Goal: Task Accomplishment & Management: Use online tool/utility

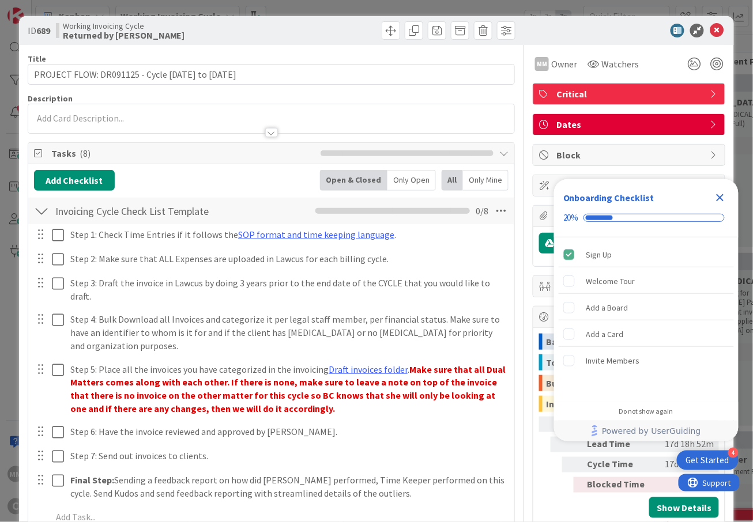
click at [722, 199] on icon "Close Checklist" at bounding box center [719, 197] width 7 height 7
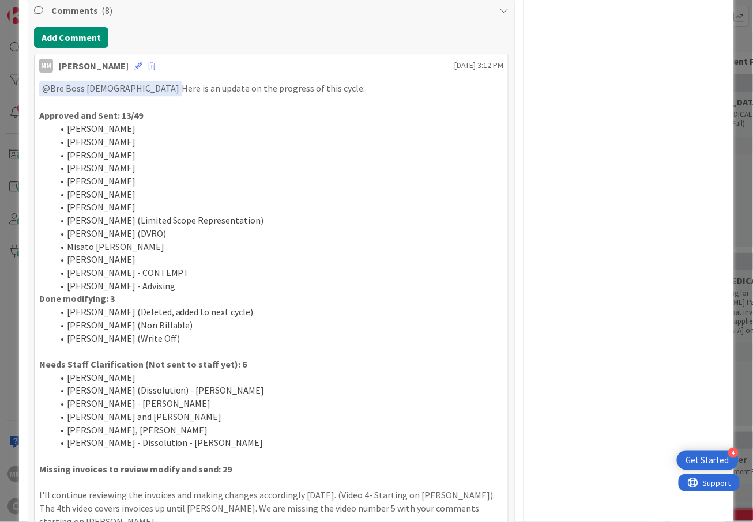
scroll to position [614, 0]
drag, startPoint x: 128, startPoint y: 374, endPoint x: 37, endPoint y: 93, distance: 294.4
click at [37, 93] on div "﻿ @ Bre Boss [DEMOGRAPHIC_DATA] ﻿ Here is an update on the progress of this cyc…" at bounding box center [272, 305] width 474 height 457
copy div "﻿ @ Lor Ipsu Dolo ﻿ Sita co ad elitse do eiu temporin ut labo etdol: Magnaali e…"
click at [65, 33] on button "Add Comment" at bounding box center [71, 38] width 74 height 21
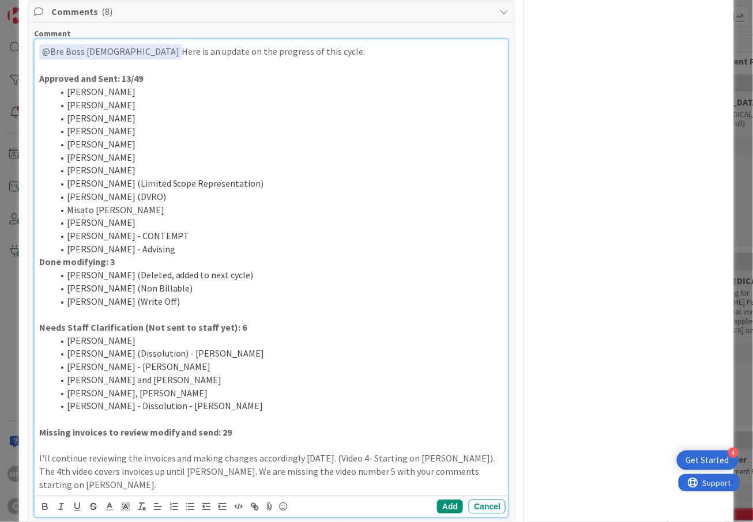
click at [220, 408] on li "[PERSON_NAME] - Dissolution - [PERSON_NAME]" at bounding box center [278, 405] width 451 height 13
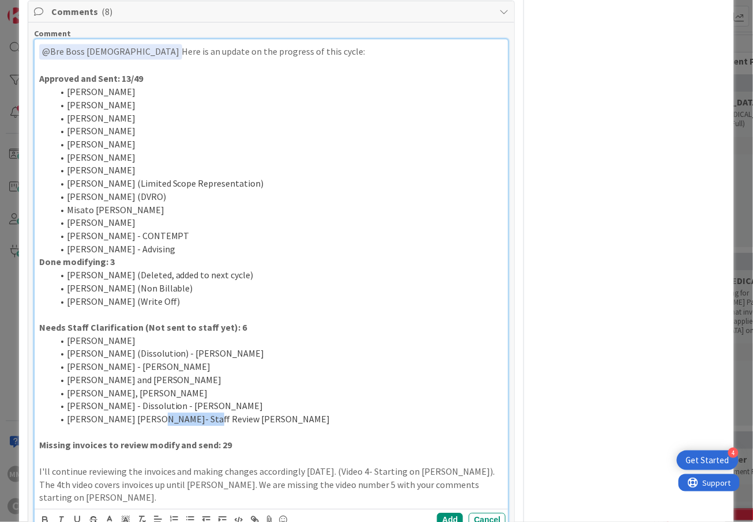
drag, startPoint x: 190, startPoint y: 420, endPoint x: 144, endPoint y: 420, distance: 46.1
click at [144, 420] on li "[PERSON_NAME] [PERSON_NAME]- Staff Review [PERSON_NAME]" at bounding box center [278, 419] width 451 height 13
click at [171, 307] on li "[PERSON_NAME] (Write Off)" at bounding box center [278, 301] width 451 height 13
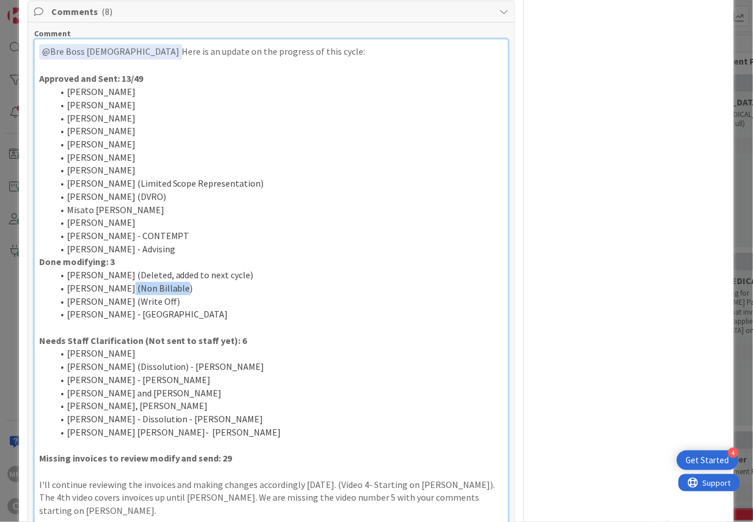
drag, startPoint x: 171, startPoint y: 291, endPoint x: 118, endPoint y: 288, distance: 53.7
click at [118, 288] on li "[PERSON_NAME] (Non Billable)" at bounding box center [278, 288] width 451 height 13
copy li "(Non Billable)"
drag, startPoint x: 130, startPoint y: 320, endPoint x: 120, endPoint y: 322, distance: 9.9
click at [120, 321] on li "[PERSON_NAME] - [GEOGRAPHIC_DATA]" at bounding box center [278, 314] width 451 height 13
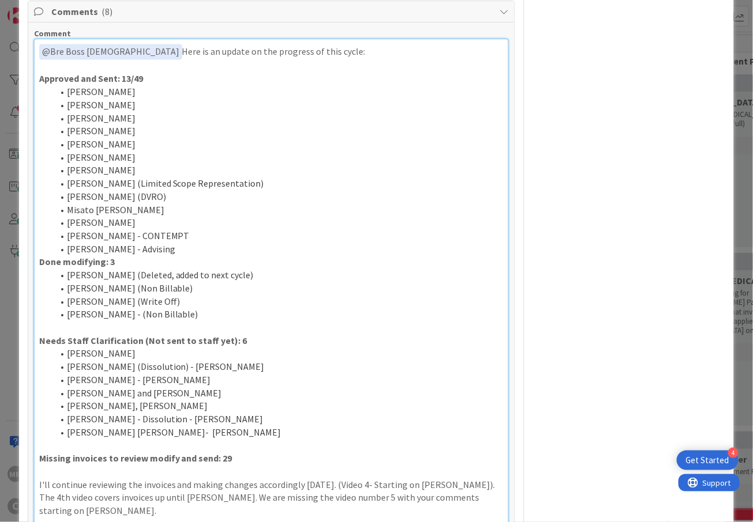
click at [189, 250] on li "[PERSON_NAME] - Advising" at bounding box center [278, 249] width 451 height 13
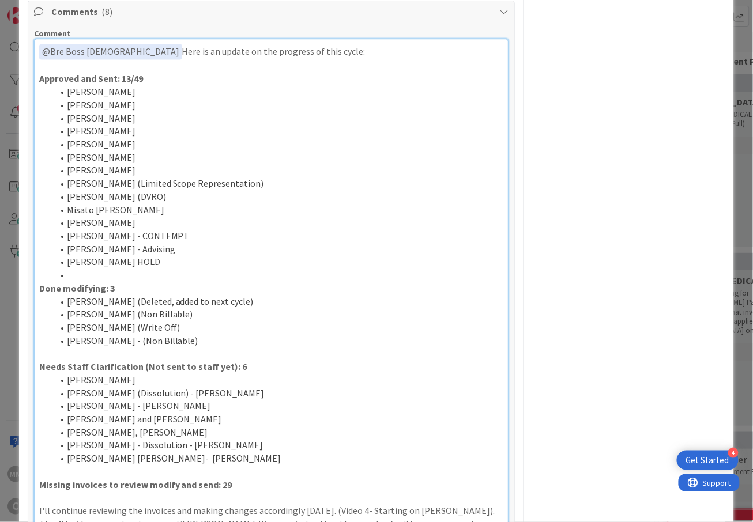
click at [182, 462] on li "[PERSON_NAME] [PERSON_NAME]- [PERSON_NAME]" at bounding box center [278, 458] width 451 height 13
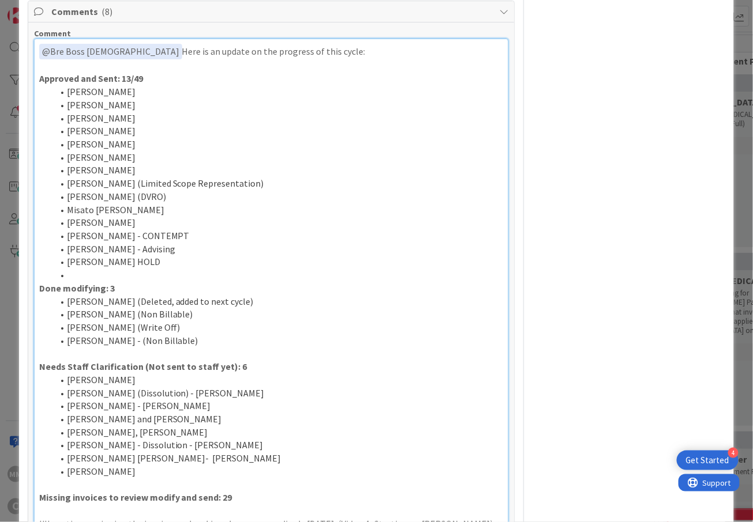
click at [153, 462] on li "[PERSON_NAME] [PERSON_NAME]- [PERSON_NAME]" at bounding box center [278, 458] width 451 height 13
click at [168, 464] on li "[PERSON_NAME] [PERSON_NAME]- [PERSON_NAME]" at bounding box center [278, 458] width 451 height 13
click at [160, 463] on li "[PERSON_NAME] [PERSON_NAME]- [PERSON_NAME]" at bounding box center [278, 458] width 451 height 13
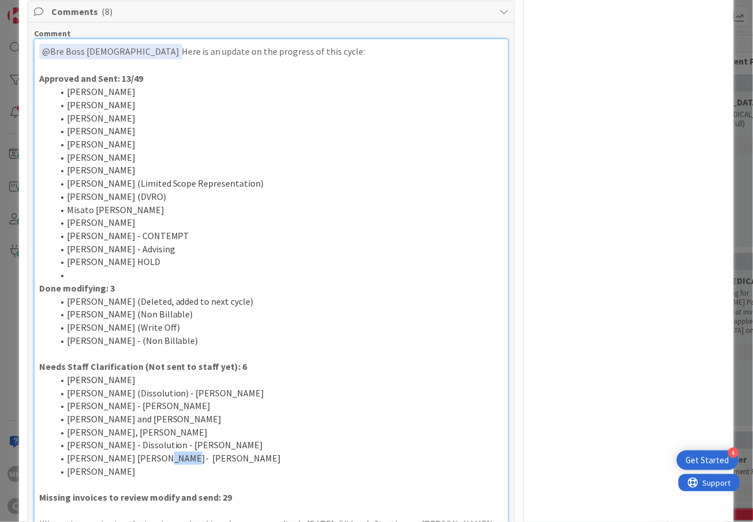
click at [160, 463] on li "[PERSON_NAME] [PERSON_NAME]- [PERSON_NAME]" at bounding box center [278, 458] width 451 height 13
copy li "[PERSON_NAME]"
click at [142, 473] on li "[PERSON_NAME]" at bounding box center [278, 471] width 451 height 13
click at [92, 273] on li at bounding box center [278, 275] width 451 height 13
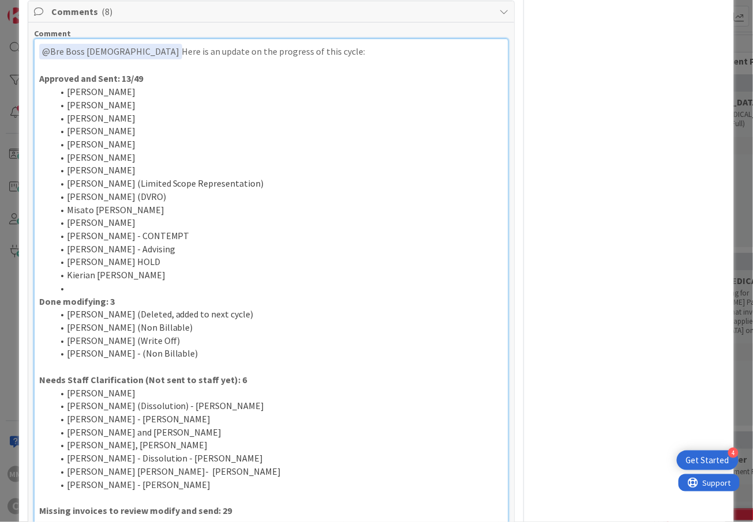
click at [154, 489] on li "[PERSON_NAME] - [PERSON_NAME]" at bounding box center [278, 484] width 451 height 13
click at [113, 286] on li at bounding box center [278, 288] width 451 height 13
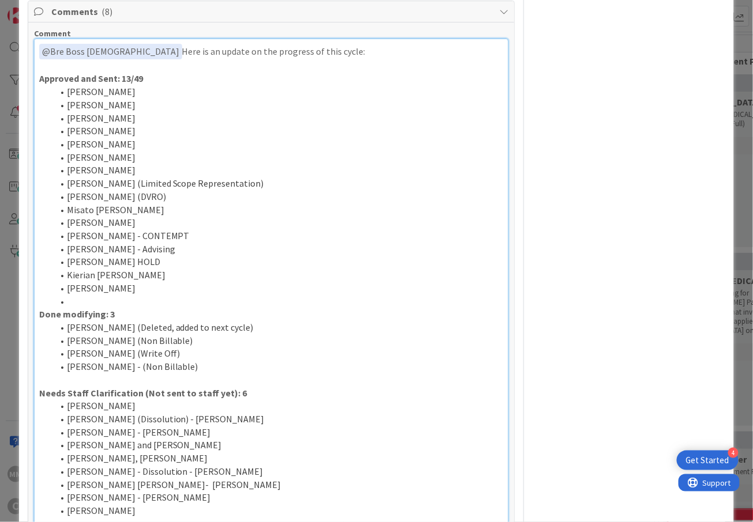
click at [92, 305] on li at bounding box center [278, 301] width 451 height 13
click at [165, 303] on li "[PERSON_NAME]" at bounding box center [278, 301] width 451 height 13
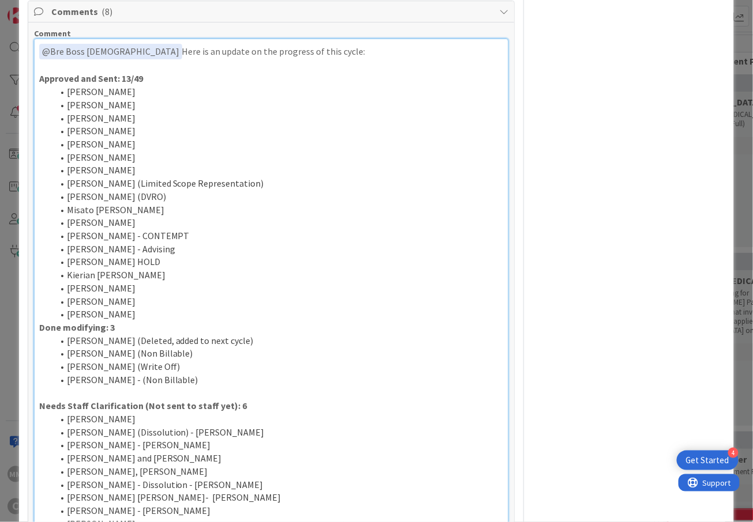
click at [161, 319] on li "[PERSON_NAME]" at bounding box center [278, 314] width 451 height 13
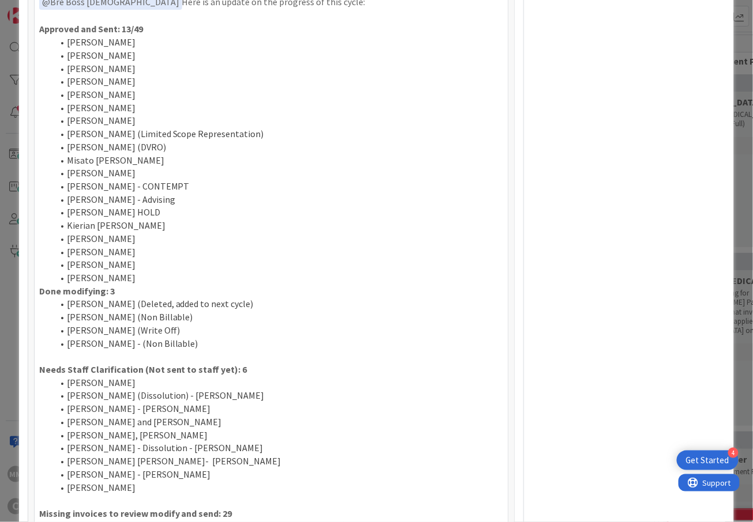
scroll to position [692, 0]
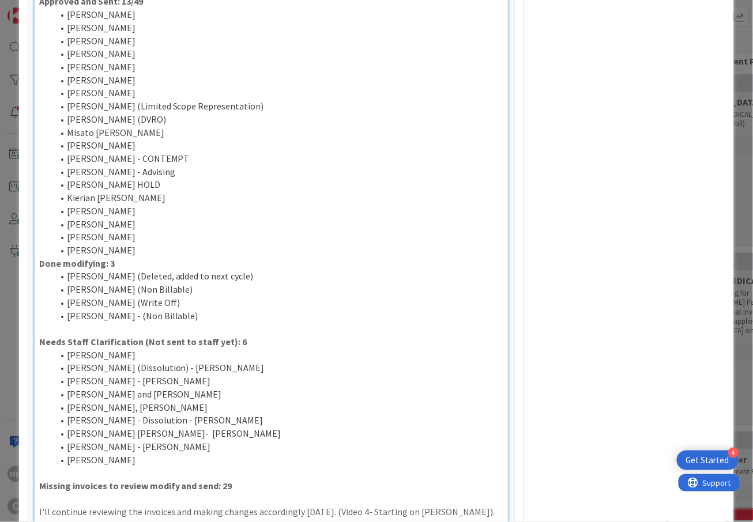
click at [171, 459] on li "[PERSON_NAME]" at bounding box center [278, 460] width 451 height 13
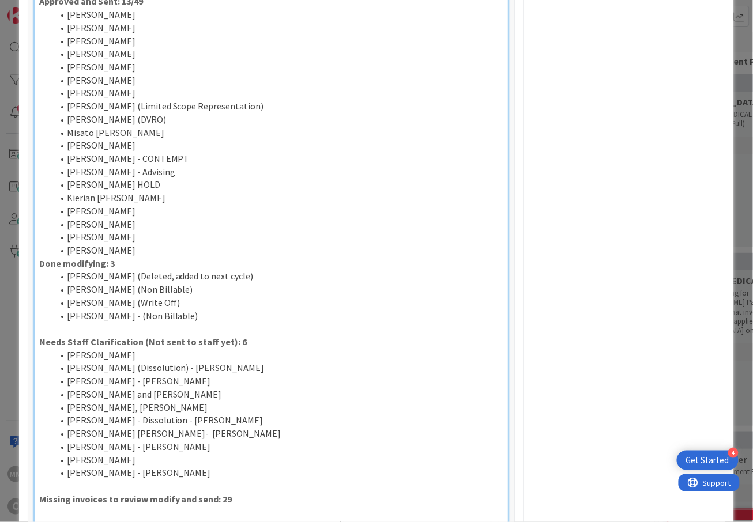
click at [146, 252] on li "[PERSON_NAME]" at bounding box center [278, 250] width 451 height 13
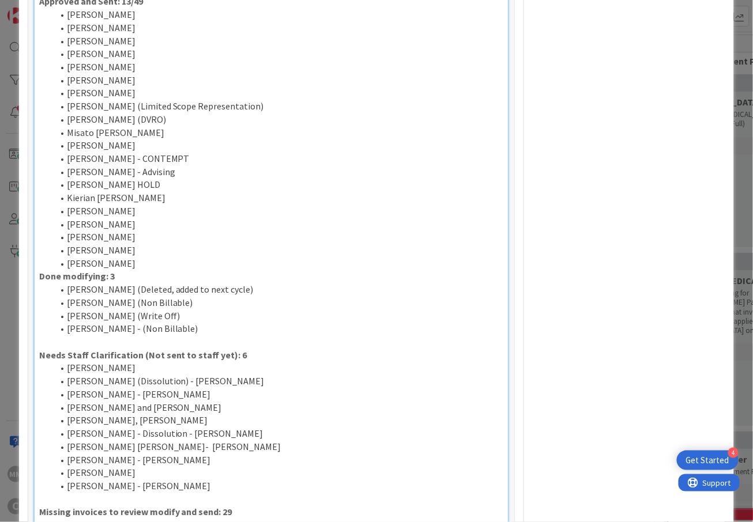
click at [176, 486] on li "[PERSON_NAME] - [PERSON_NAME]" at bounding box center [278, 486] width 451 height 13
click at [129, 269] on li "[PERSON_NAME]" at bounding box center [278, 263] width 451 height 13
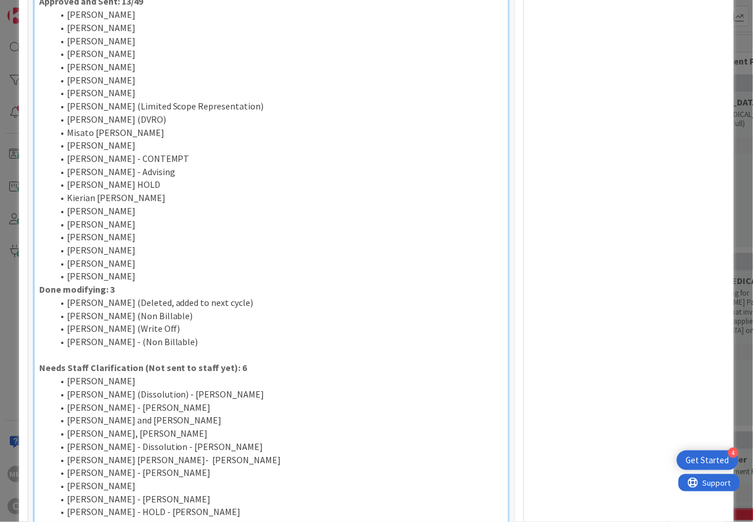
click at [127, 282] on li "[PERSON_NAME]" at bounding box center [278, 276] width 451 height 13
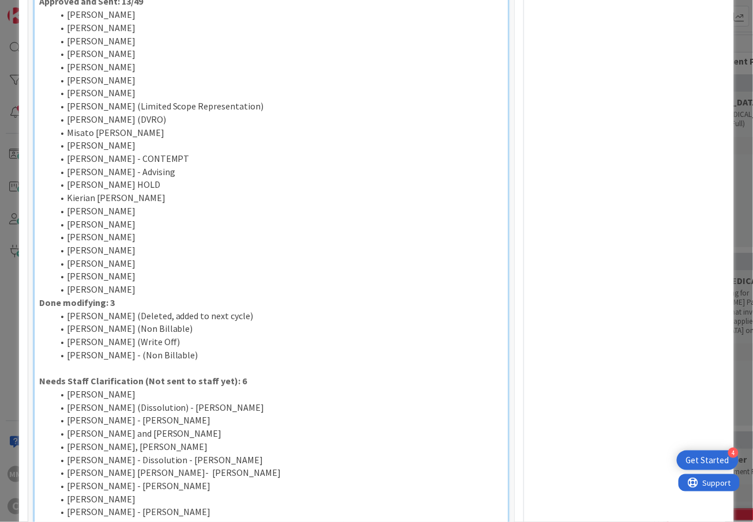
click at [165, 286] on li "[PERSON_NAME]" at bounding box center [278, 289] width 451 height 13
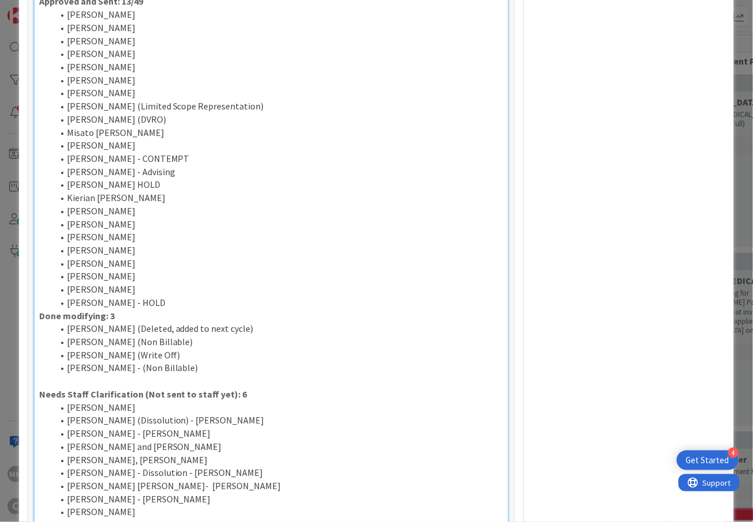
click at [204, 312] on div "﻿ @ Bre Boss [DEMOGRAPHIC_DATA] ﻿ Here is an update on the progress of this cyc…" at bounding box center [272, 295] width 474 height 666
click at [206, 305] on li "[PERSON_NAME] - HOLD" at bounding box center [278, 302] width 451 height 13
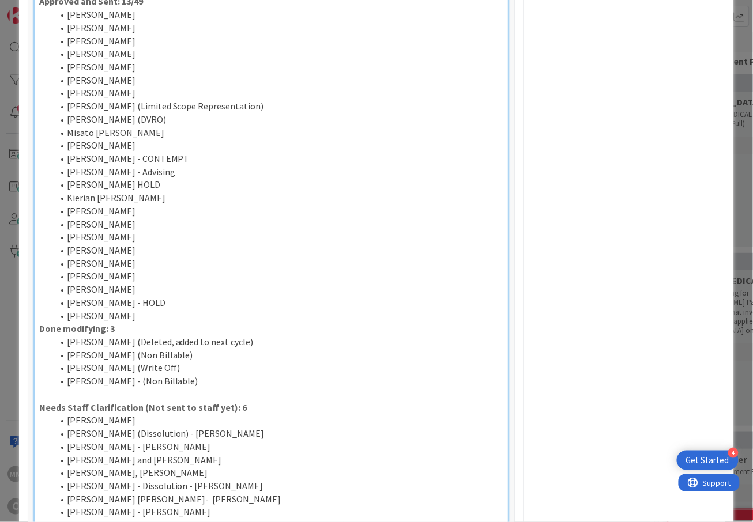
click at [116, 333] on p "Done modifying: 3" at bounding box center [271, 328] width 465 height 13
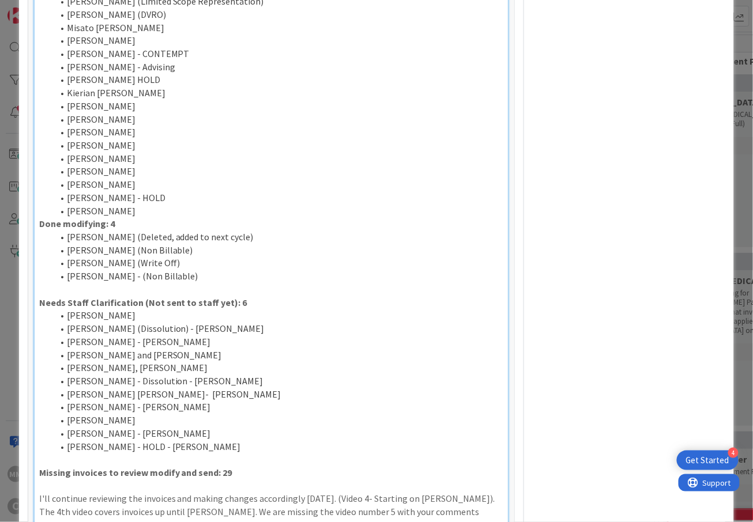
scroll to position [845, 0]
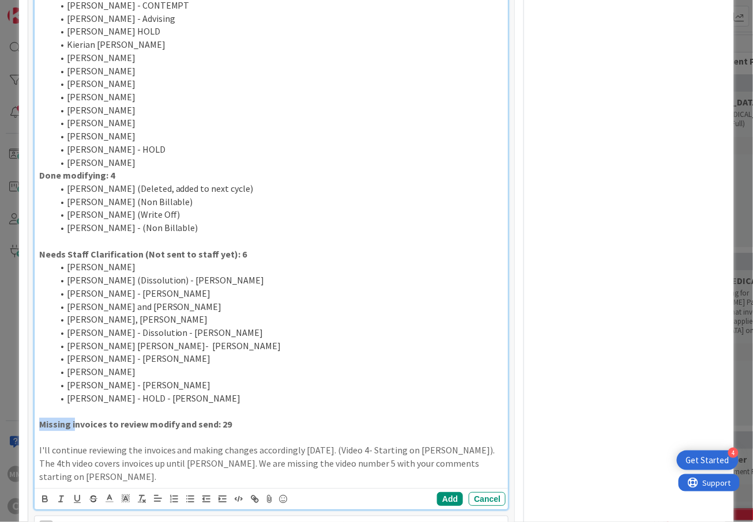
drag, startPoint x: 73, startPoint y: 427, endPoint x: 17, endPoint y: 427, distance: 55.3
click at [17, 427] on div "ID 689 Working Invoicing Cycle Returned by [PERSON_NAME] Title 46 / 128 PROJECT…" at bounding box center [376, 261] width 753 height 522
click at [228, 413] on p at bounding box center [271, 411] width 465 height 13
click at [217, 422] on p "Invoices in progress: 9" at bounding box center [271, 424] width 465 height 13
click at [139, 443] on p at bounding box center [271, 437] width 465 height 13
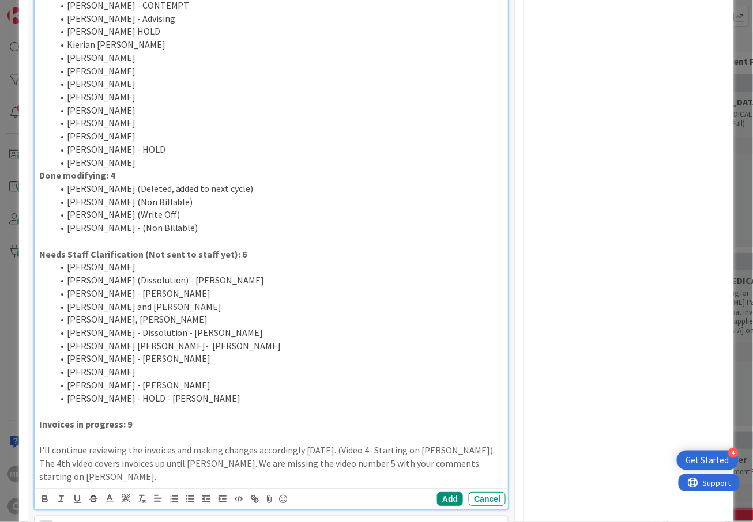
drag, startPoint x: 123, startPoint y: 481, endPoint x: 28, endPoint y: 452, distance: 99.2
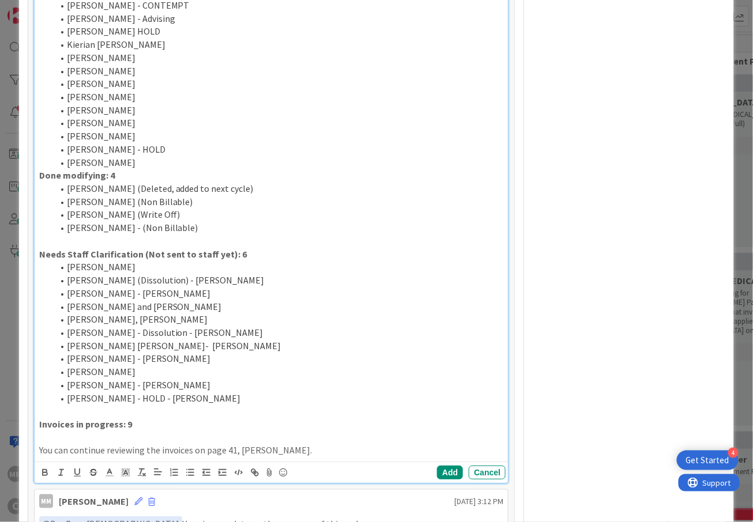
click at [234, 255] on p "Needs Staff Clarification (Not sent to staff yet): 6" at bounding box center [271, 254] width 465 height 13
drag, startPoint x: 144, startPoint y: 261, endPoint x: 221, endPoint y: 254, distance: 78.1
click at [221, 254] on strong "Needs Staff Clarification (Not sent to staff yet):" at bounding box center [140, 254] width 202 height 12
click at [246, 399] on li "[PERSON_NAME] - HOLD - [PERSON_NAME]" at bounding box center [278, 398] width 451 height 13
click at [323, 451] on p "You can continue reviewing the invoices on page 41, [PERSON_NAME]." at bounding box center [271, 450] width 465 height 13
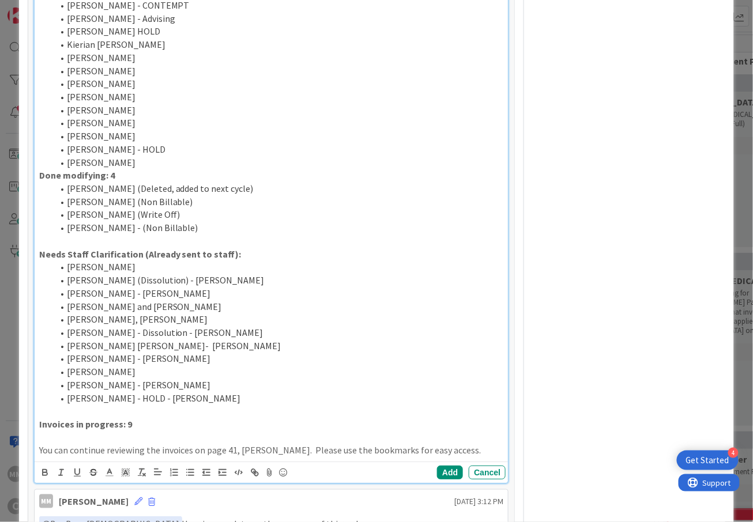
click at [84, 438] on p at bounding box center [271, 437] width 465 height 13
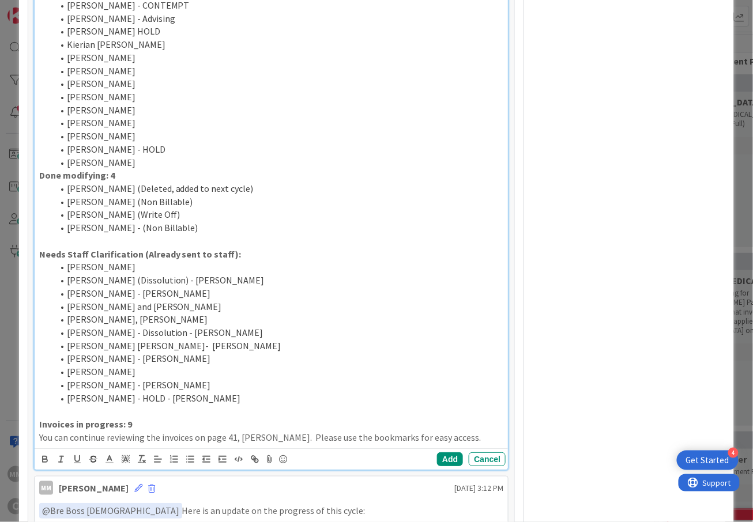
click at [483, 437] on p "You can continue reviewing the invoices on page 41, [PERSON_NAME]. Please use t…" at bounding box center [271, 437] width 465 height 13
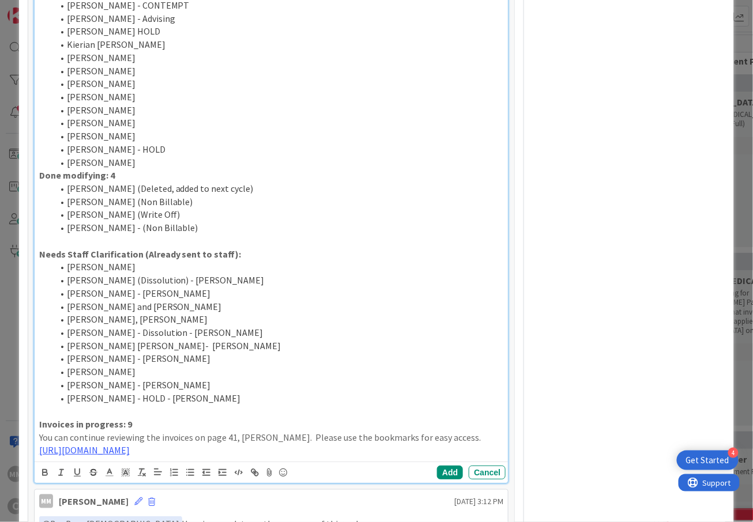
click at [249, 255] on p "Needs Staff Clarification (Already sent to staff):" at bounding box center [271, 254] width 465 height 13
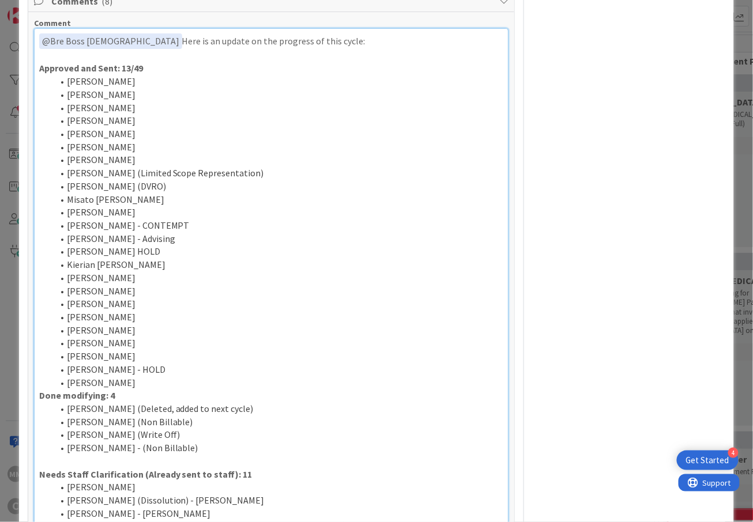
scroll to position [614, 0]
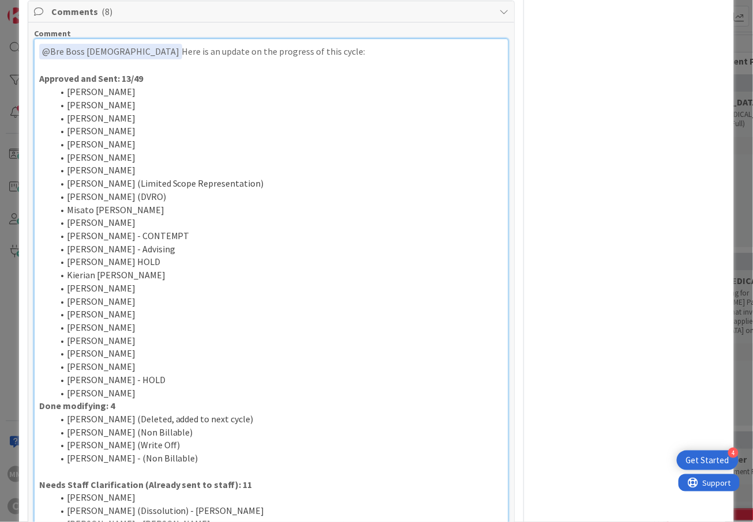
click at [130, 81] on strong "Approved and Sent: 13/49" at bounding box center [91, 79] width 104 height 12
click at [315, 269] on li "[PERSON_NAME] HOLD" at bounding box center [278, 261] width 451 height 13
drag, startPoint x: 109, startPoint y: 367, endPoint x: 39, endPoint y: 97, distance: 278.6
click at [39, 97] on ol "[PERSON_NAME] [PERSON_NAME] [PERSON_NAME] [PERSON_NAME] [PERSON_NAME] [PERSON_N…" at bounding box center [271, 242] width 465 height 314
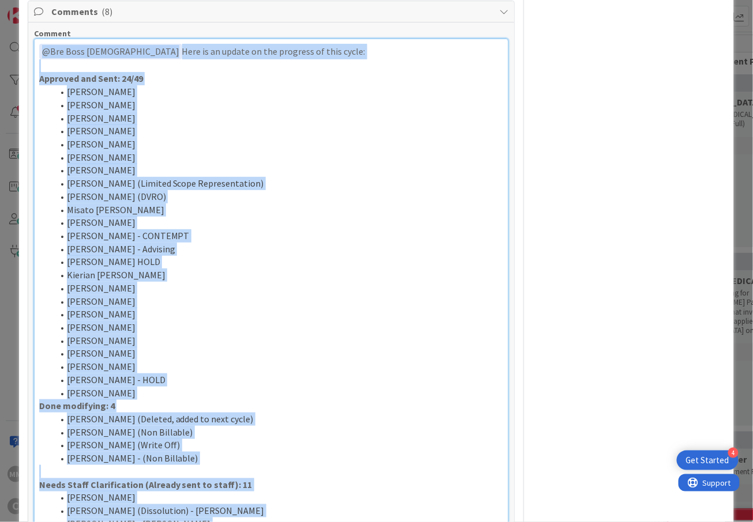
drag, startPoint x: 282, startPoint y: 144, endPoint x: 42, endPoint y: 54, distance: 256.6
click at [42, 54] on div "﻿ @ Bre Boss [DEMOGRAPHIC_DATA] ﻿ Here is an update on the progress of this cyc…" at bounding box center [272, 365] width 474 height 653
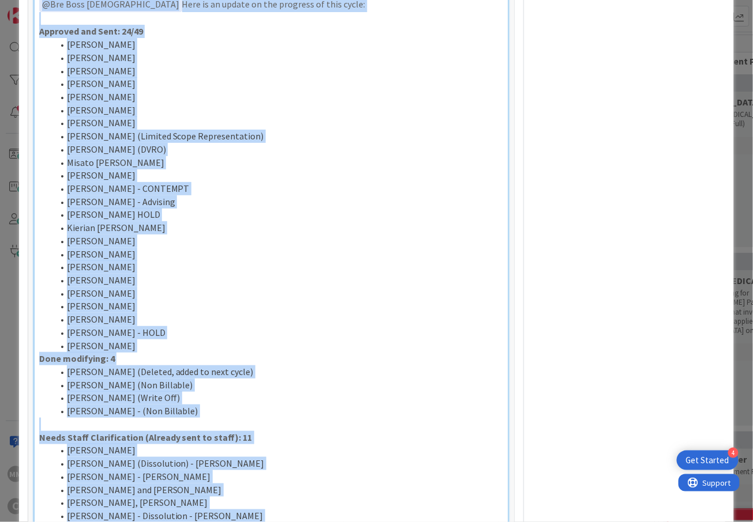
copy div "﻿ @ Lor Ipsu Dolo ﻿ Sita co ad elitse do eiu temporin ut labo etdol: Magnaali e…"
click at [326, 313] on li "[PERSON_NAME]" at bounding box center [278, 306] width 451 height 13
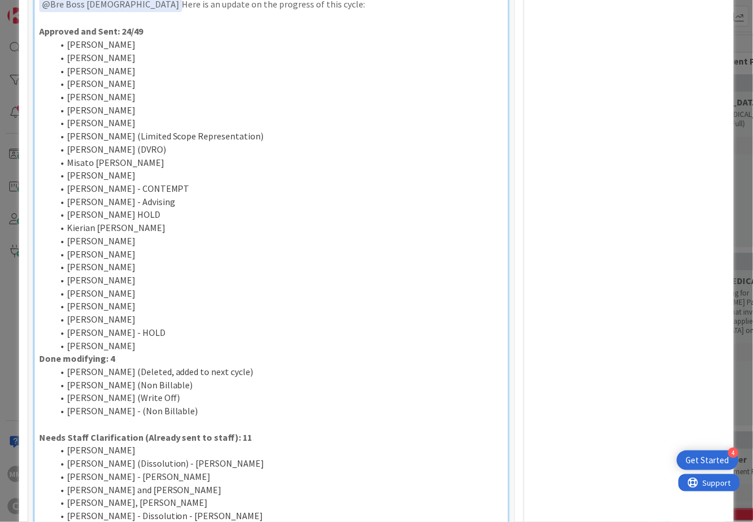
drag, startPoint x: 127, startPoint y: 346, endPoint x: 63, endPoint y: 48, distance: 304.8
click at [63, 48] on ol "[PERSON_NAME] [PERSON_NAME] [PERSON_NAME] [PERSON_NAME] [PERSON_NAME] [PERSON_N…" at bounding box center [271, 195] width 465 height 314
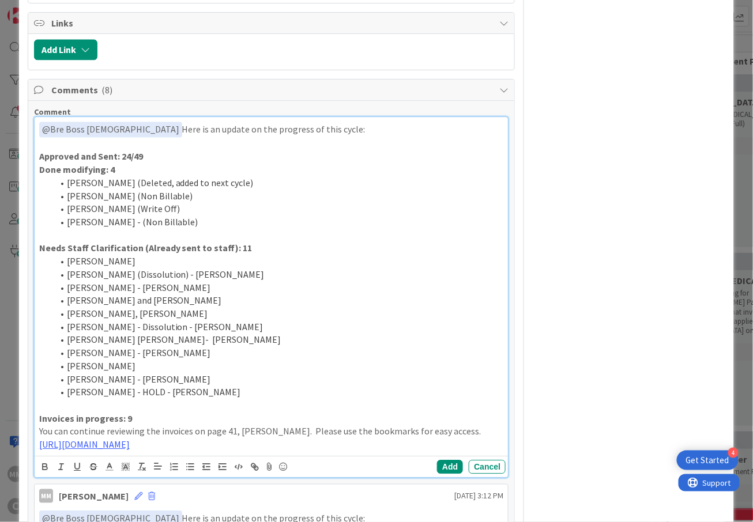
scroll to position [508, 0]
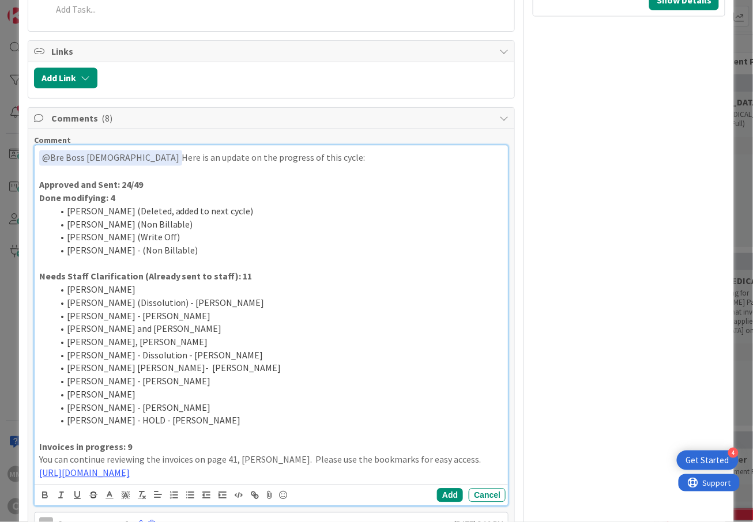
click at [222, 276] on strong "Needs Staff Clarification (Already sent to staff): 11" at bounding box center [145, 277] width 213 height 12
click at [346, 319] on li "[PERSON_NAME] - [PERSON_NAME]" at bounding box center [278, 316] width 451 height 13
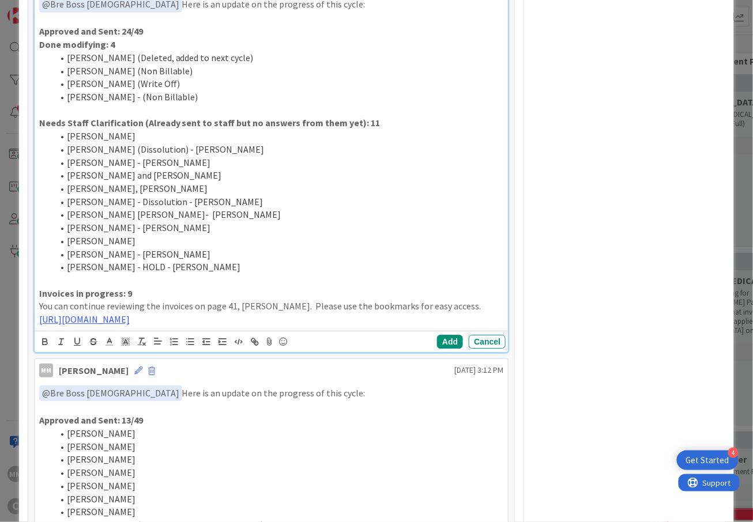
scroll to position [584, 0]
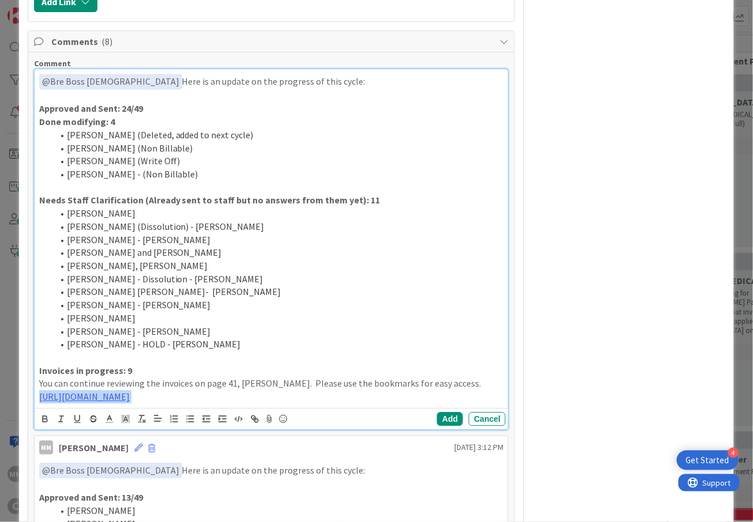
drag, startPoint x: 289, startPoint y: 399, endPoint x: 30, endPoint y: 403, distance: 259.4
copy p "[URL][DOMAIN_NAME]"
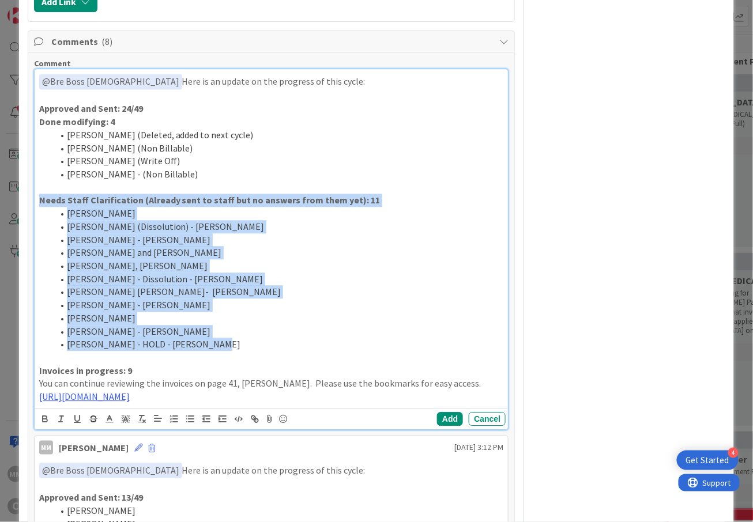
drag, startPoint x: 215, startPoint y: 346, endPoint x: 37, endPoint y: 202, distance: 229.0
click at [37, 202] on div "﻿ @ Bre Boss [DEMOGRAPHIC_DATA] ﻿ Here is an update on the progress of this cyc…" at bounding box center [272, 238] width 474 height 339
copy div "Needs Staff Clarification (Already sent to staff but no answers from them yet):…"
click at [400, 317] on li "[PERSON_NAME]" at bounding box center [278, 318] width 451 height 13
click at [325, 351] on li "[PERSON_NAME] - HOLD - [PERSON_NAME]" at bounding box center [278, 344] width 451 height 13
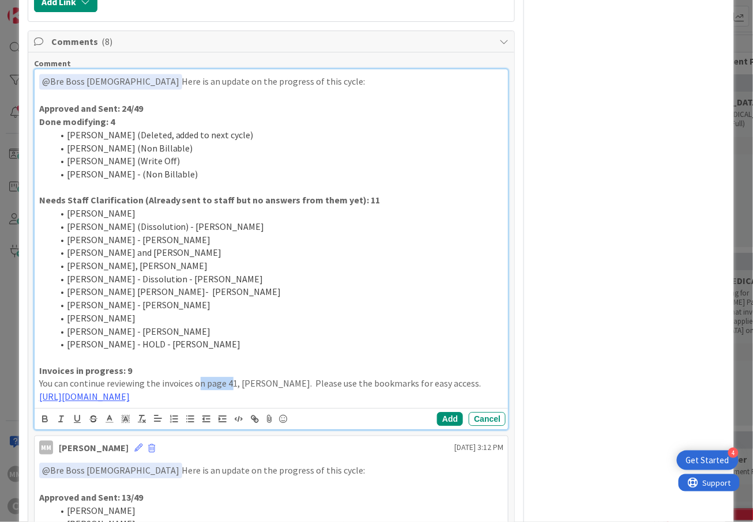
drag, startPoint x: 233, startPoint y: 386, endPoint x: 201, endPoint y: 391, distance: 32.7
click at [201, 390] on p "You can continue reviewing the invoices on page 41, [PERSON_NAME]. Please use t…" at bounding box center [271, 383] width 465 height 13
click at [250, 385] on p "You can continue reviewing the invoices on page 41, [PERSON_NAME]. Please use t…" at bounding box center [271, 383] width 465 height 13
drag, startPoint x: 236, startPoint y: 386, endPoint x: 208, endPoint y: 390, distance: 28.5
click at [208, 390] on p "You can continue reviewing the invoices on page 41, [PERSON_NAME]. Please use t…" at bounding box center [271, 383] width 465 height 13
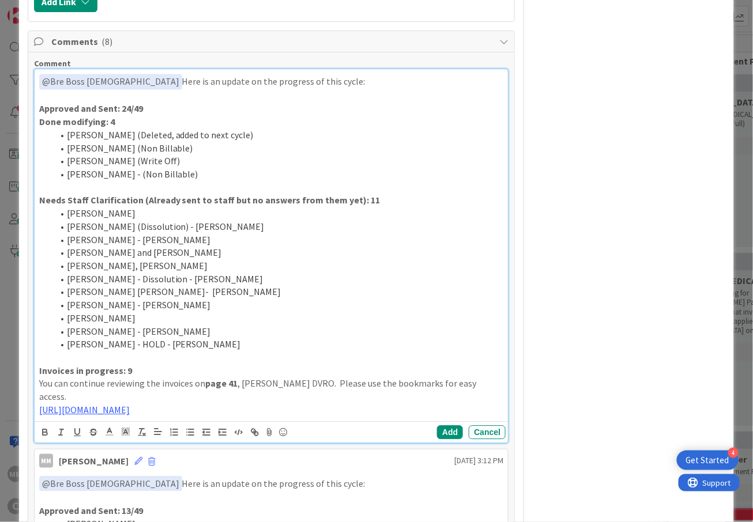
click at [339, 351] on li "[PERSON_NAME] - HOLD - [PERSON_NAME]" at bounding box center [278, 344] width 451 height 13
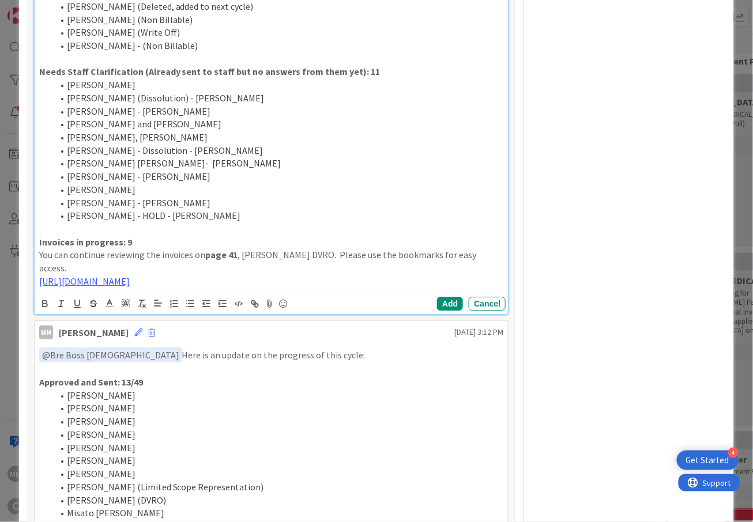
scroll to position [815, 0]
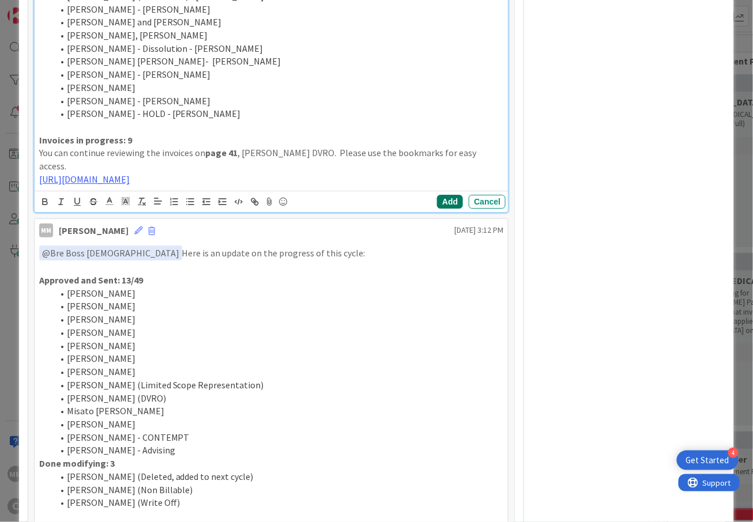
click at [439, 195] on button "Add" at bounding box center [450, 202] width 26 height 14
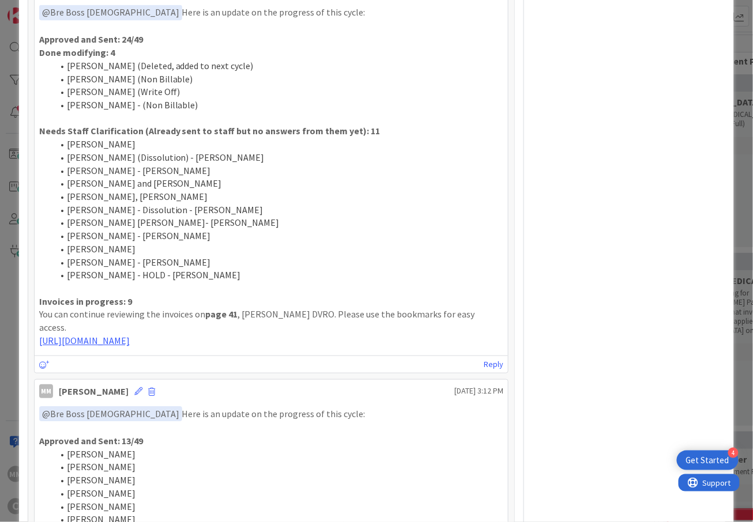
scroll to position [538, 0]
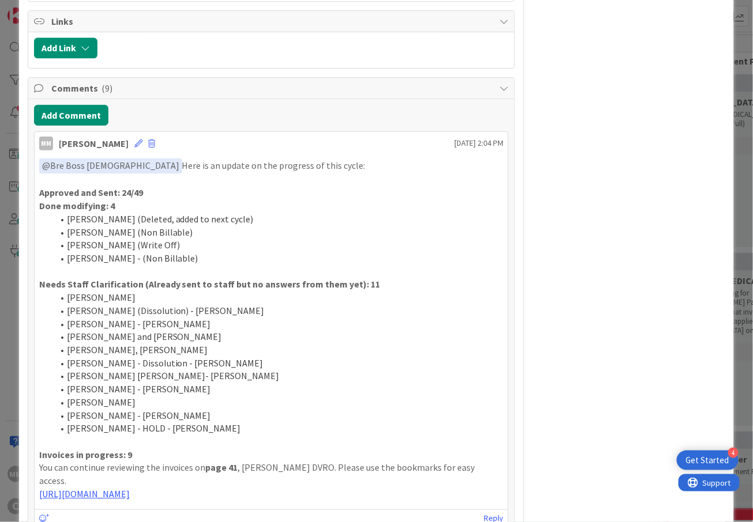
drag, startPoint x: 295, startPoint y: 332, endPoint x: 36, endPoint y: 202, distance: 290.3
click at [36, 202] on div "﻿ @ Bre Boss [DEMOGRAPHIC_DATA] ﻿ Here is an update on the progress of this cyc…" at bounding box center [272, 330] width 474 height 352
copy div "Approved and Sent: 24/49 Done modifying: 4 [PERSON_NAME] ([PERSON_NAME], added …"
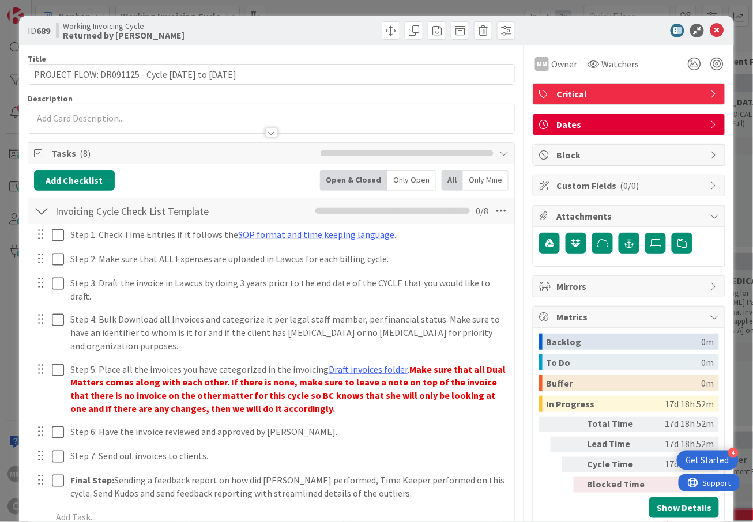
scroll to position [768, 0]
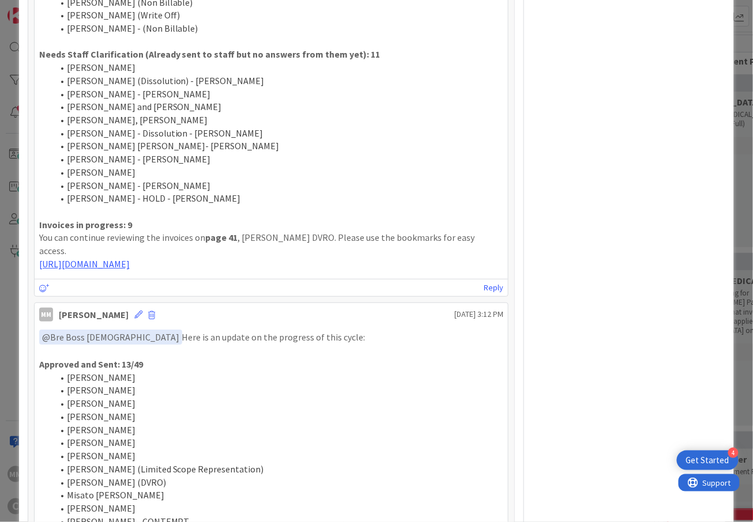
click at [314, 120] on li "[PERSON_NAME], [PERSON_NAME]" at bounding box center [278, 120] width 451 height 13
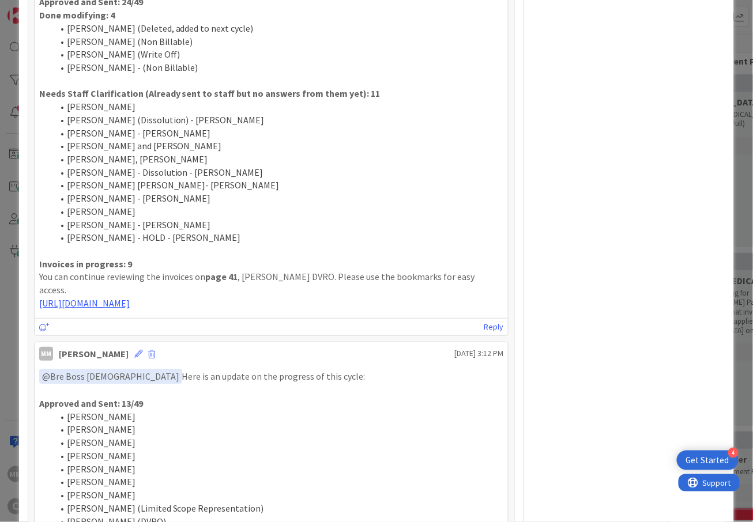
click at [409, 162] on li "[PERSON_NAME], [PERSON_NAME]" at bounding box center [278, 159] width 451 height 13
click at [327, 179] on li "[PERSON_NAME] - Dissolution - [PERSON_NAME]" at bounding box center [278, 172] width 451 height 13
click at [271, 192] on li "[PERSON_NAME] [PERSON_NAME]- [PERSON_NAME]" at bounding box center [278, 185] width 451 height 13
click at [100, 148] on li "[PERSON_NAME] and [PERSON_NAME]" at bounding box center [278, 145] width 451 height 13
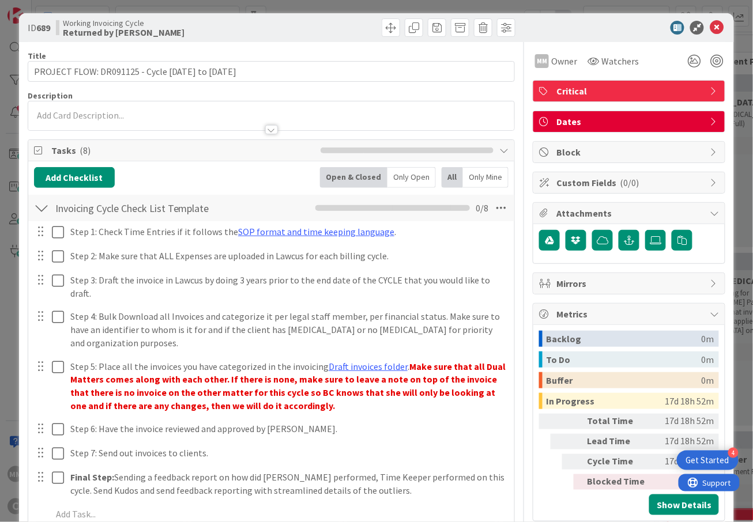
scroll to position [0, 0]
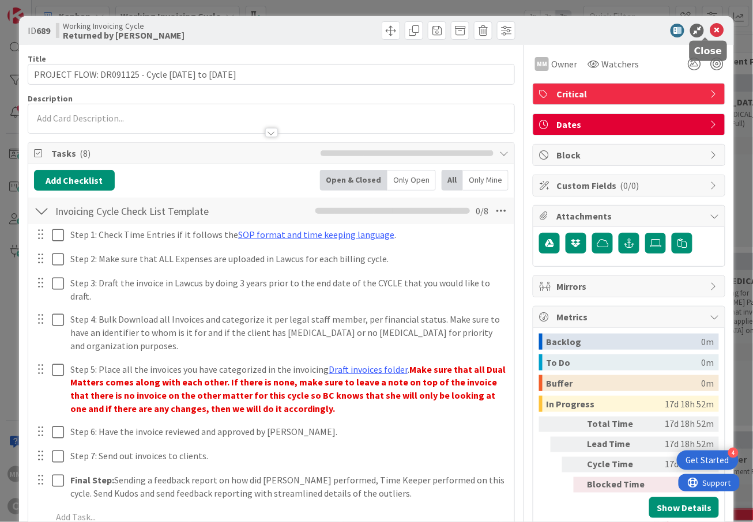
click at [710, 31] on icon at bounding box center [717, 31] width 14 height 14
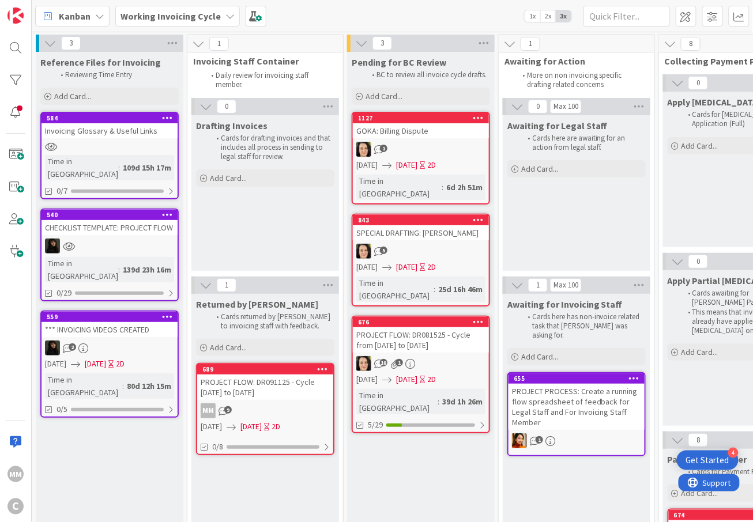
click at [452, 328] on div "676 PROJECT FLOW: DR081525 - Cycle from [DATE] to [DATE] 1 [DATE] [DATE] 2D Tim…" at bounding box center [421, 375] width 138 height 118
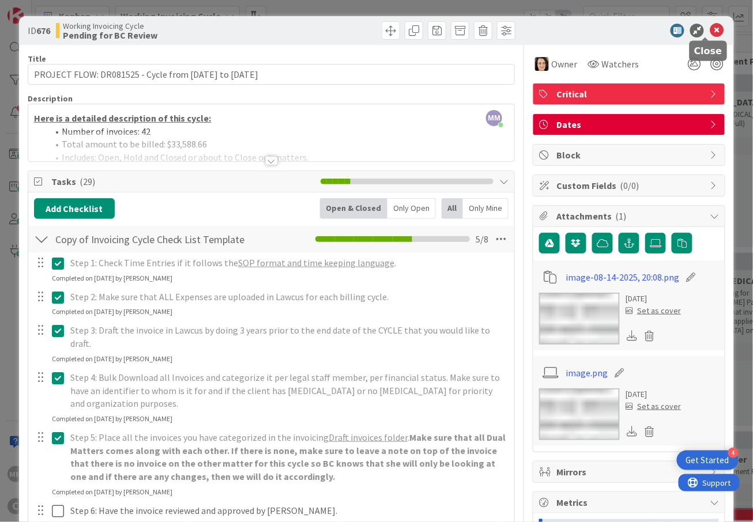
click at [710, 30] on icon at bounding box center [717, 31] width 14 height 14
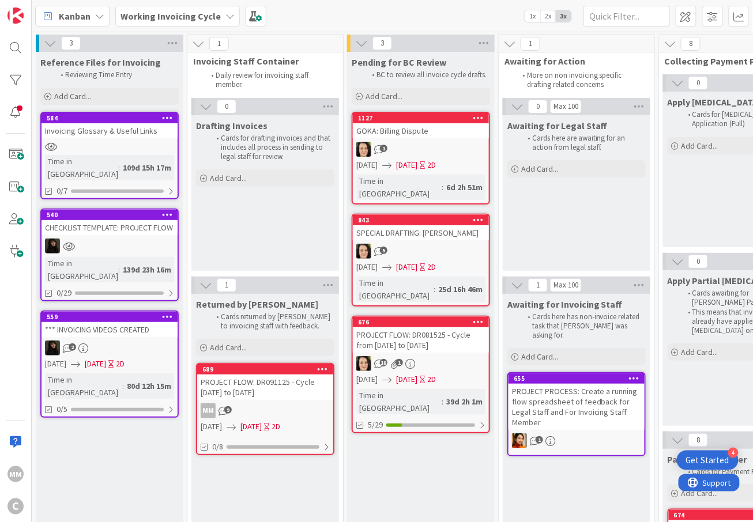
click at [288, 395] on div "PROJECT FLOW: DR091125 - Cycle [DATE] to [DATE]" at bounding box center [265, 387] width 136 height 25
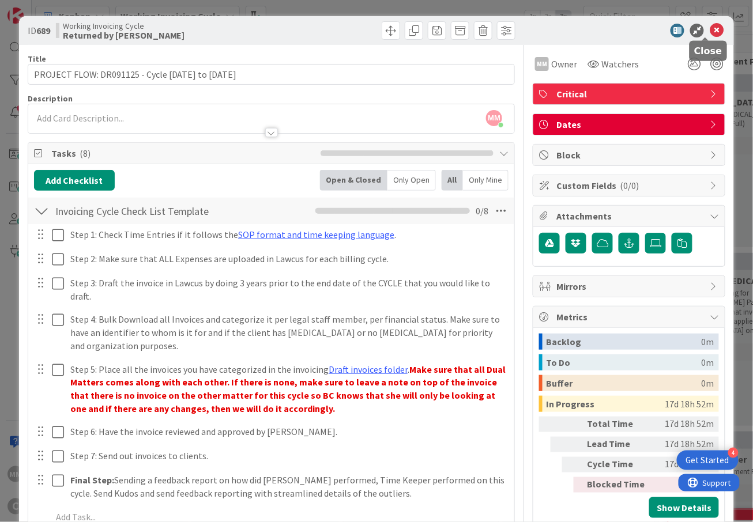
click at [710, 25] on icon at bounding box center [717, 31] width 14 height 14
